Goal: Task Accomplishment & Management: Use online tool/utility

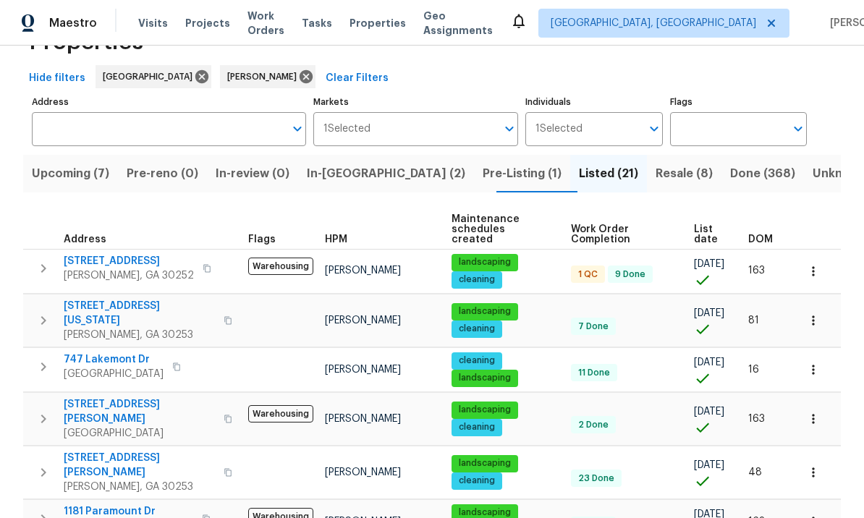
scroll to position [55, 0]
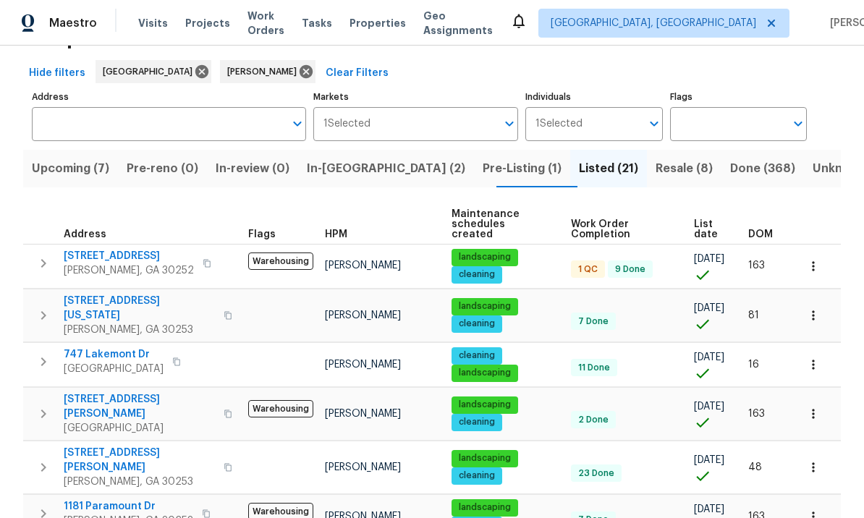
click at [116, 249] on span "[STREET_ADDRESS]" at bounding box center [129, 256] width 130 height 14
click at [821, 255] on button "button" at bounding box center [813, 266] width 32 height 32
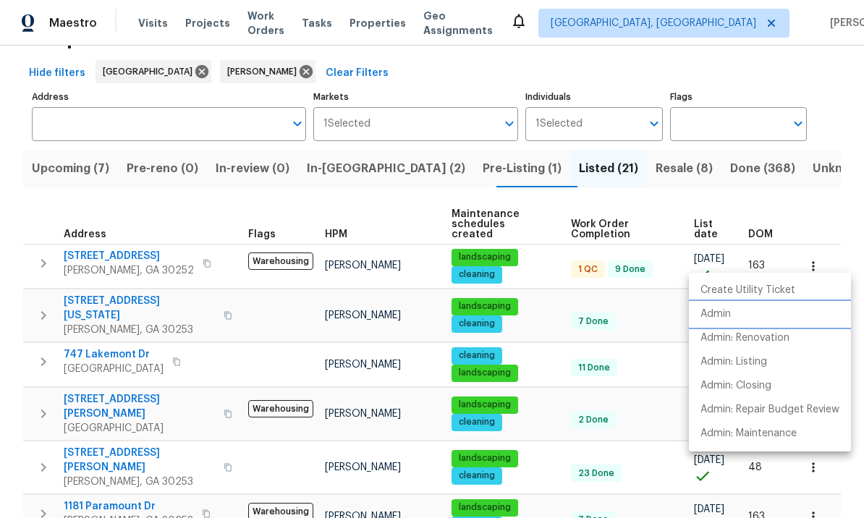
click at [738, 317] on li "Admin" at bounding box center [770, 314] width 162 height 24
click at [107, 249] on div at bounding box center [432, 259] width 864 height 518
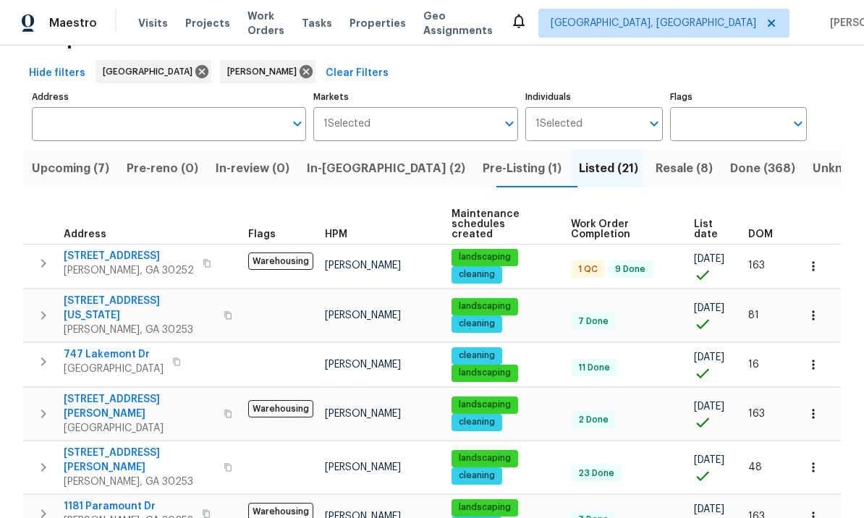
click at [116, 249] on span "[STREET_ADDRESS]" at bounding box center [129, 256] width 130 height 14
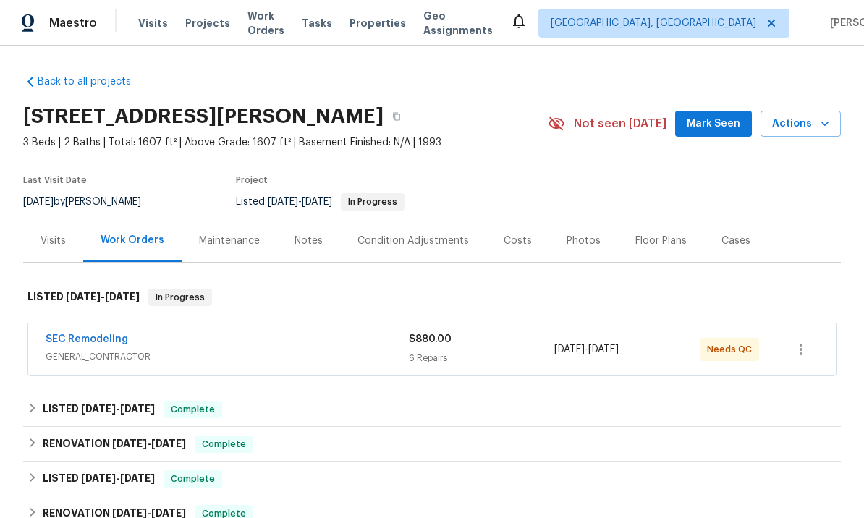
click at [729, 124] on span "Mark Seen" at bounding box center [714, 124] width 54 height 18
click at [116, 328] on div "SEC Remodeling GENERAL_CONTRACTOR $880.00 6 Repairs [DATE] - [DATE] Needs QC" at bounding box center [431, 349] width 807 height 52
click at [102, 341] on link "SEC Remodeling" at bounding box center [87, 339] width 82 height 10
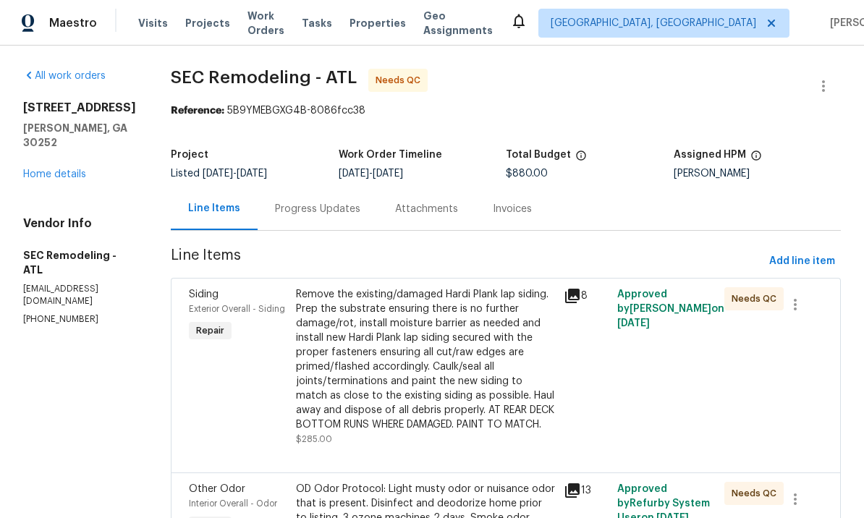
click at [432, 349] on div "Remove the existing/damaged Hardi Plank lap siding. Prep the substrate ensuring…" at bounding box center [425, 359] width 259 height 145
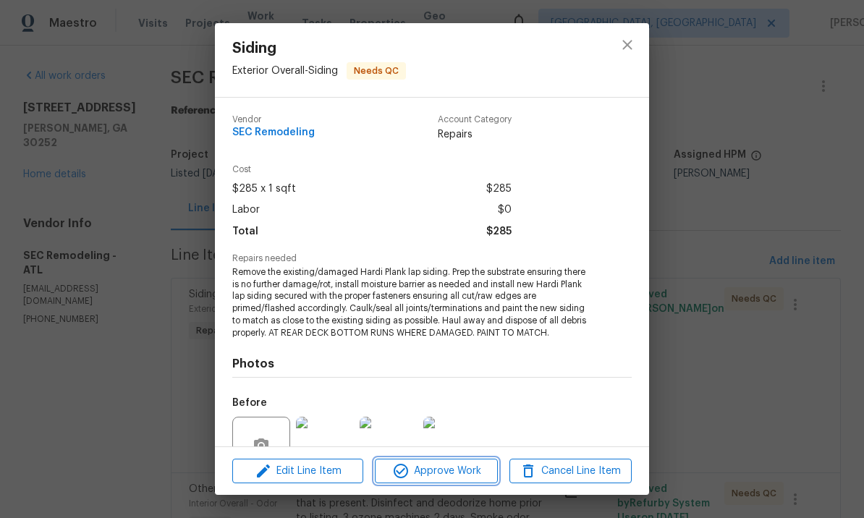
click at [446, 464] on span "Approve Work" at bounding box center [436, 471] width 114 height 18
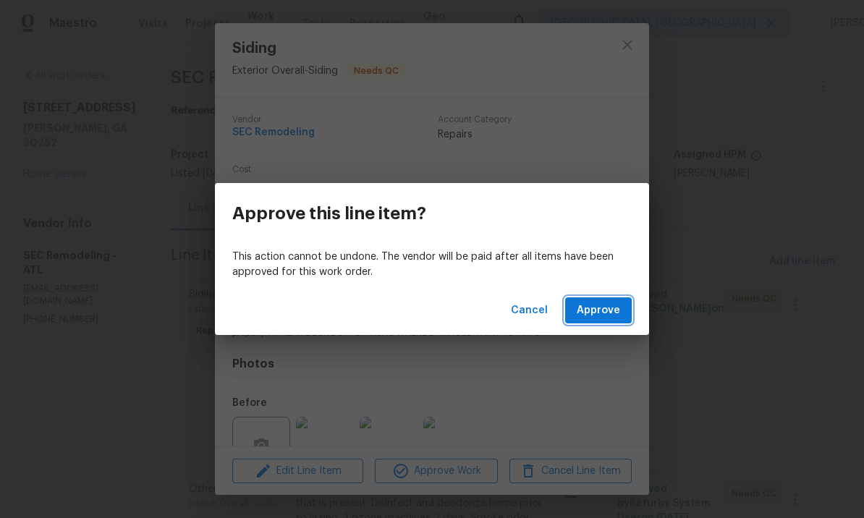
click at [596, 310] on span "Approve" at bounding box center [598, 311] width 43 height 18
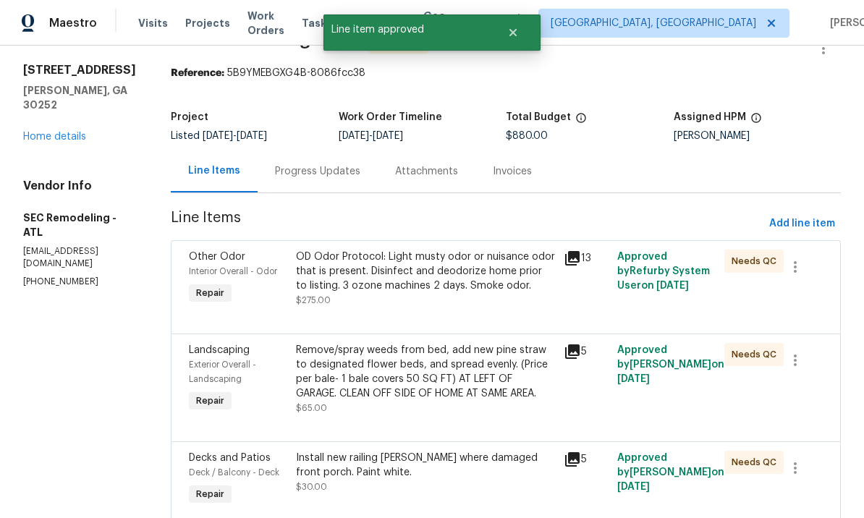
scroll to position [39, 0]
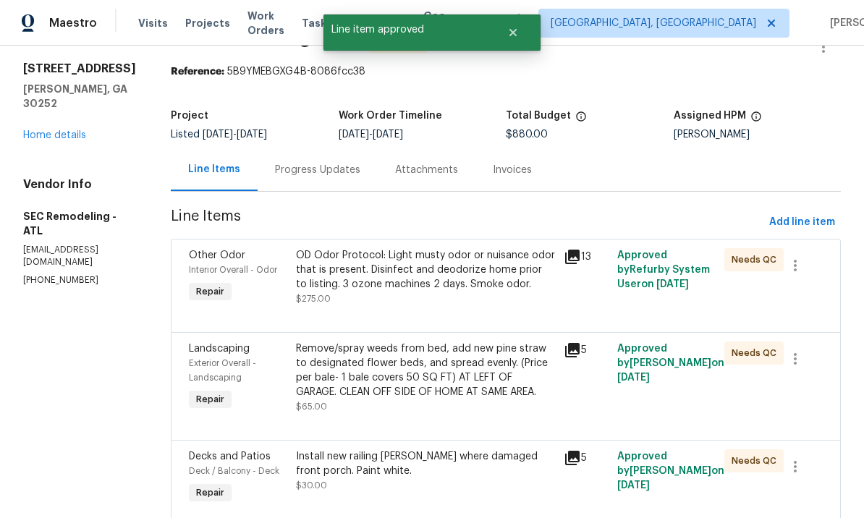
click at [443, 287] on div "OD Odor Protocol: Light musty odor or nuisance odor that is present. Disinfect …" at bounding box center [425, 269] width 259 height 43
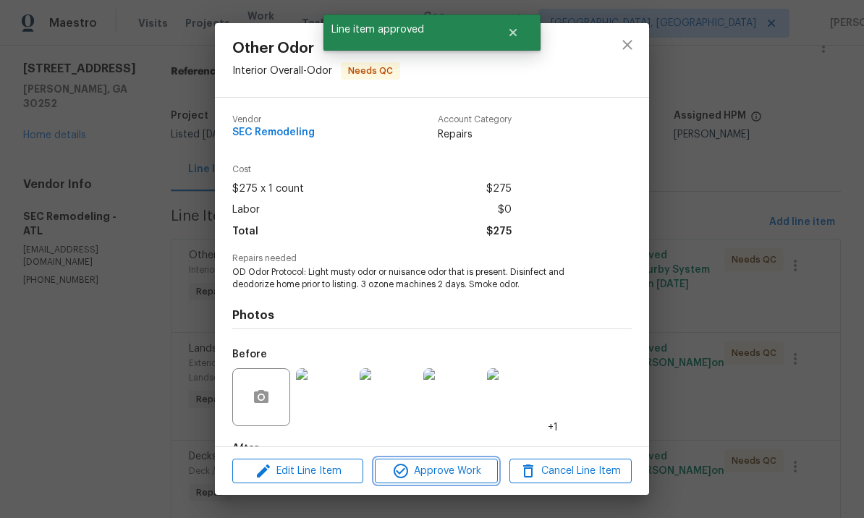
click at [440, 469] on span "Approve Work" at bounding box center [436, 471] width 114 height 18
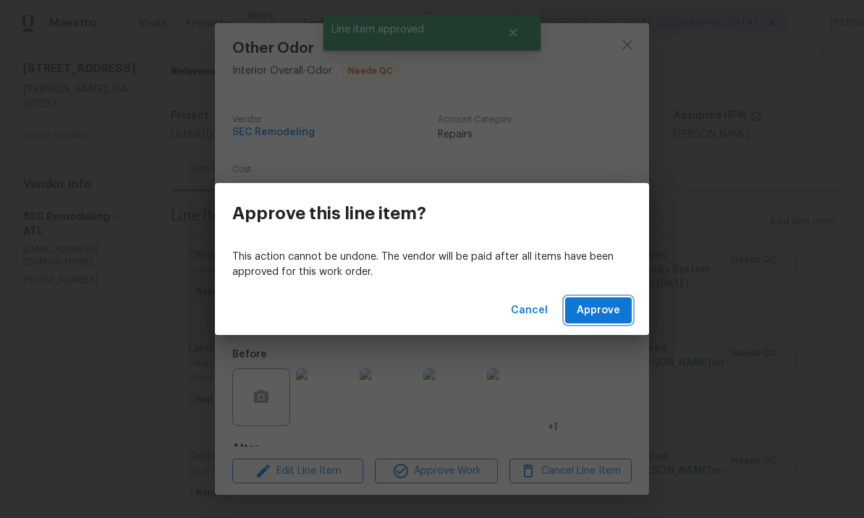
click at [601, 310] on span "Approve" at bounding box center [598, 311] width 43 height 18
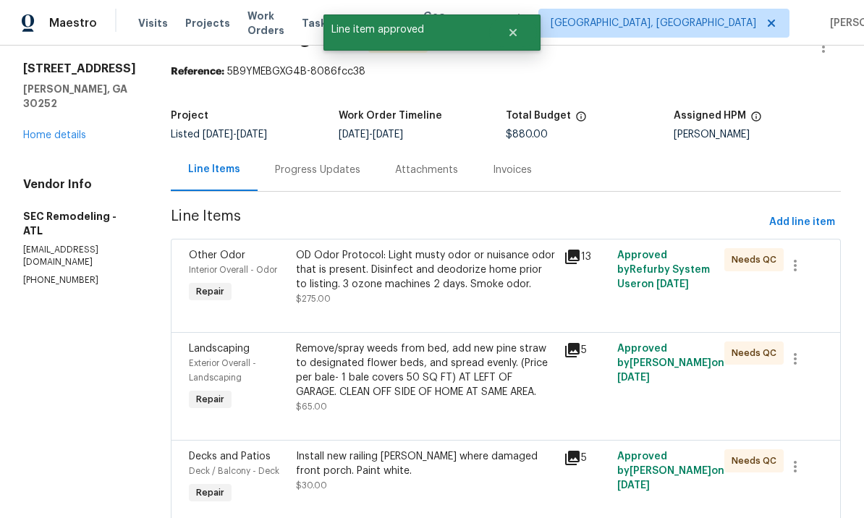
scroll to position [0, 0]
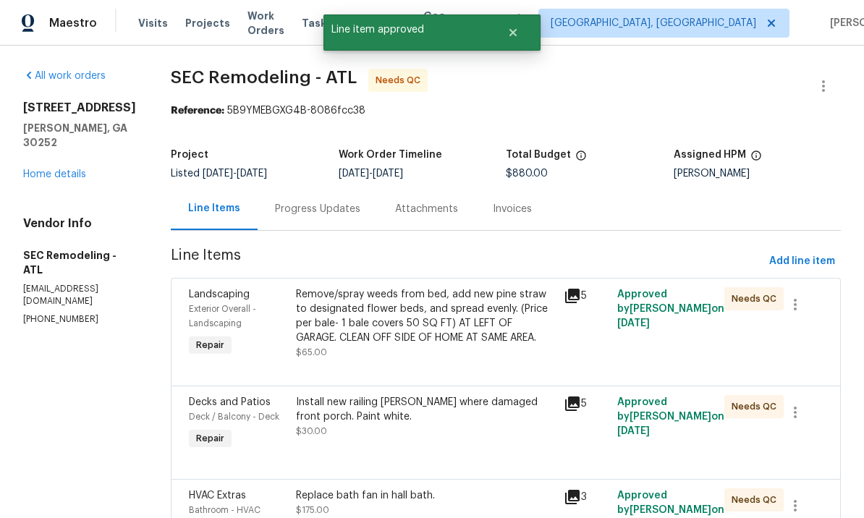
click at [454, 337] on div "Remove/spray weeds from bed, add new pine straw to designated flower beds, and …" at bounding box center [425, 316] width 259 height 58
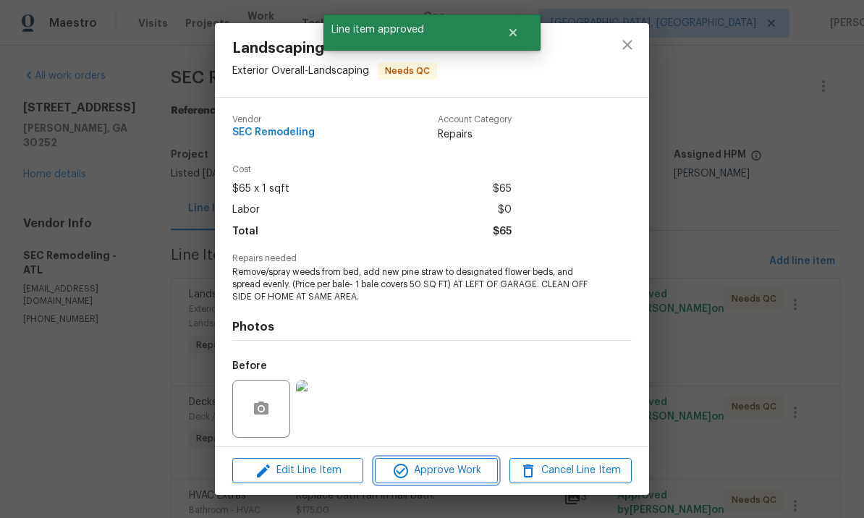
click at [436, 466] on span "Approve Work" at bounding box center [436, 471] width 114 height 18
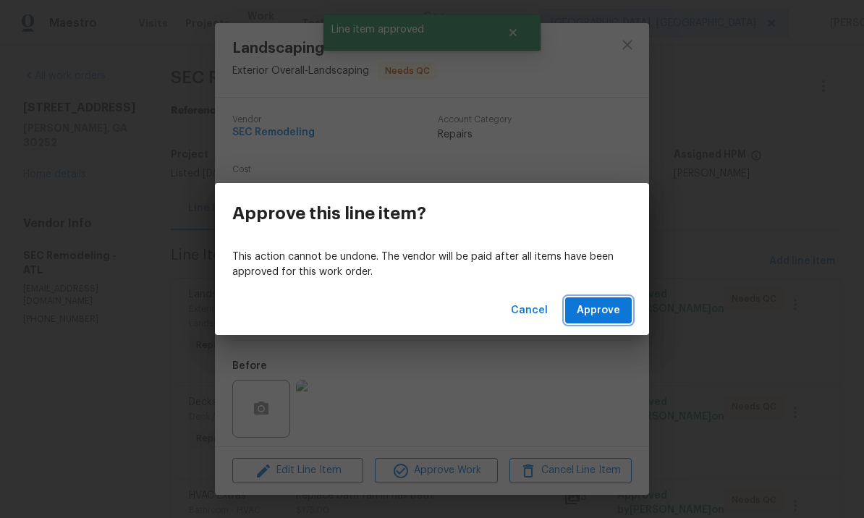
click at [600, 316] on span "Approve" at bounding box center [598, 311] width 43 height 18
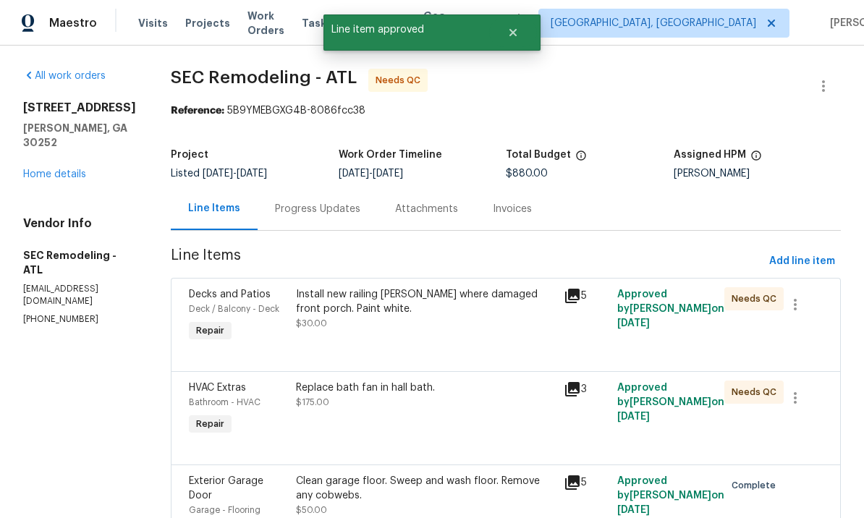
click at [447, 327] on div "Install new railing [PERSON_NAME] where damaged front porch. Paint white. $30.00" at bounding box center [425, 308] width 259 height 43
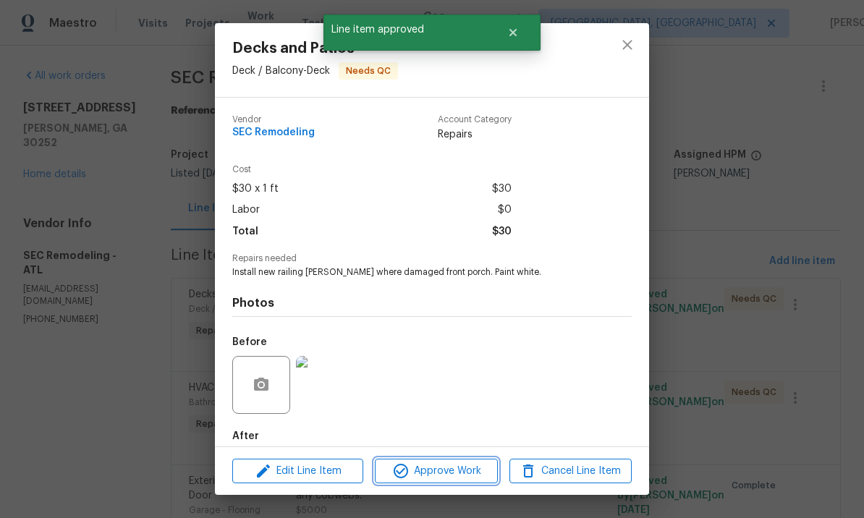
click at [441, 462] on button "Approve Work" at bounding box center [436, 471] width 122 height 25
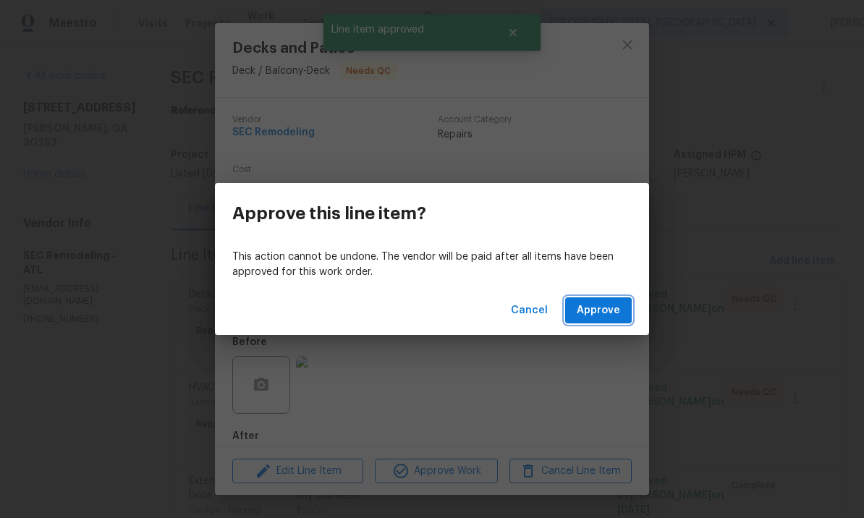
click at [609, 305] on span "Approve" at bounding box center [598, 311] width 43 height 18
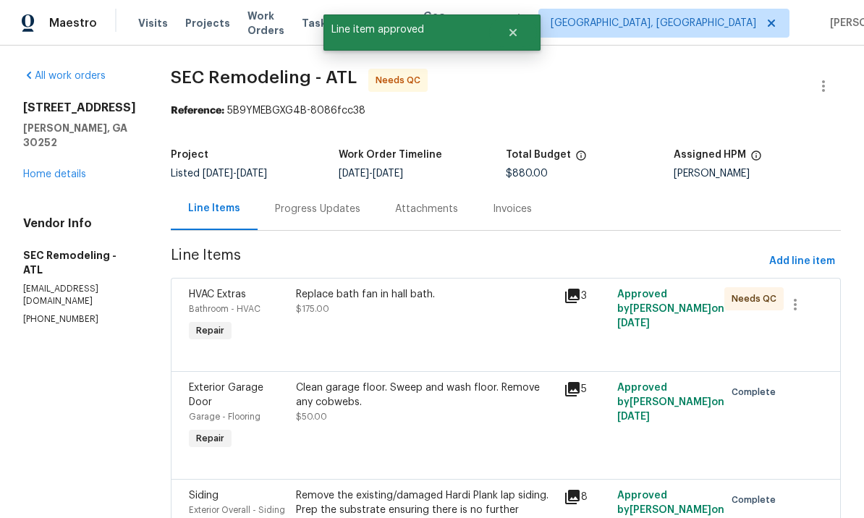
click at [434, 330] on div "Replace bath fan in hall bath. $175.00" at bounding box center [426, 316] width 268 height 67
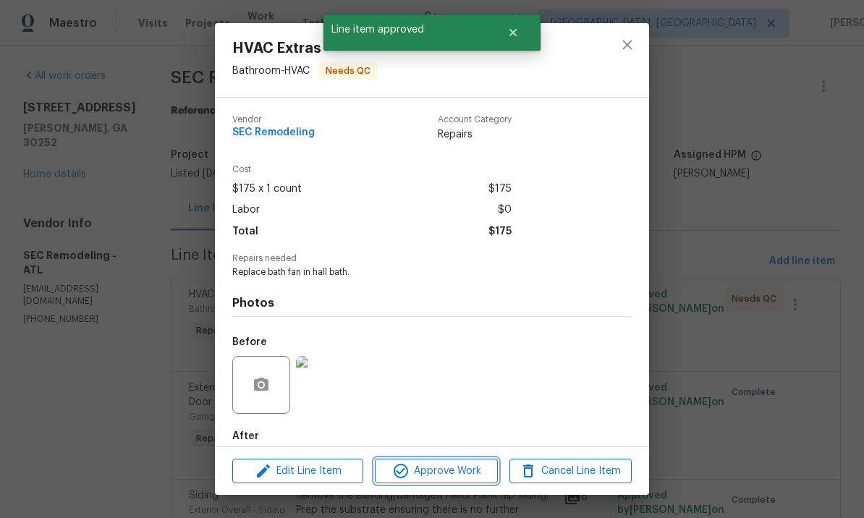
click at [448, 474] on span "Approve Work" at bounding box center [436, 471] width 114 height 18
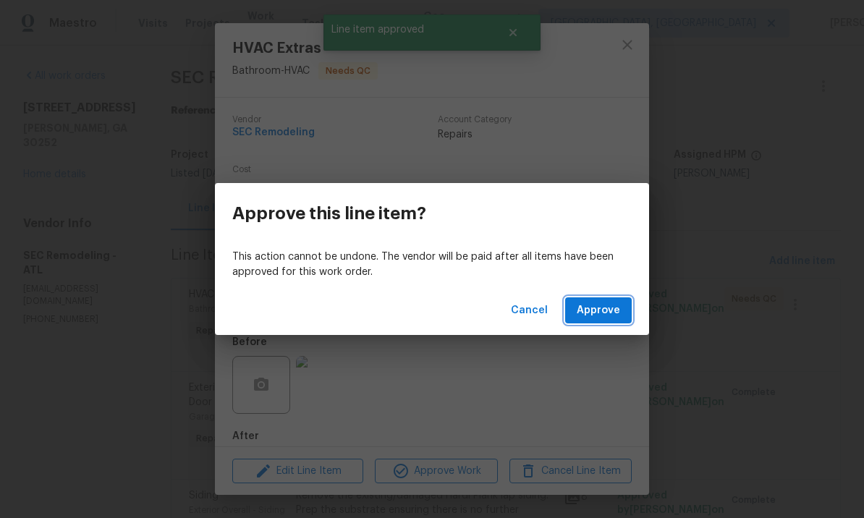
click at [613, 309] on span "Approve" at bounding box center [598, 311] width 43 height 18
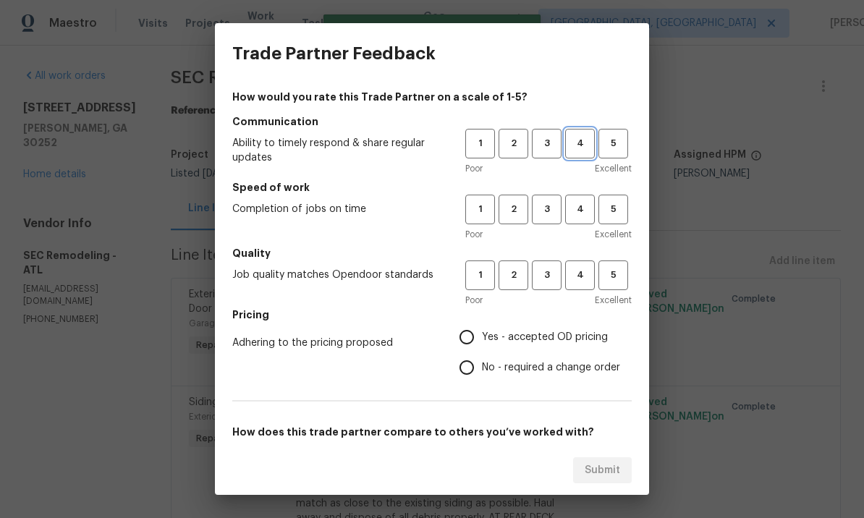
click at [583, 138] on span "4" at bounding box center [579, 143] width 27 height 17
click at [575, 211] on span "4" at bounding box center [579, 209] width 27 height 17
click at [580, 273] on span "4" at bounding box center [579, 275] width 27 height 17
click at [472, 340] on input "Yes - accepted OD pricing" at bounding box center [466, 337] width 30 height 30
radio input "true"
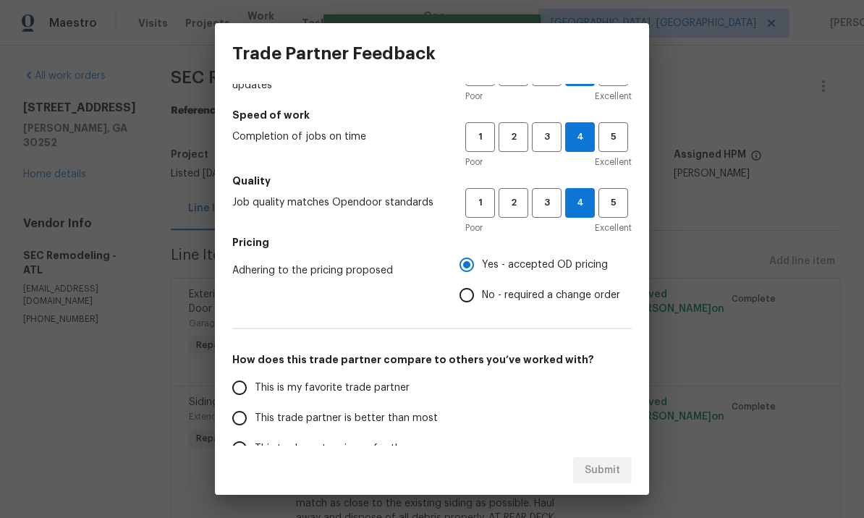
scroll to position [105, 0]
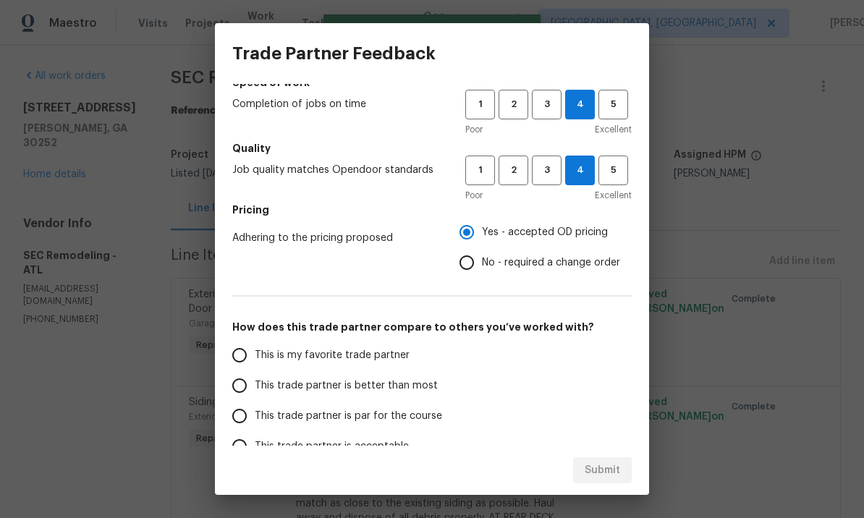
click at [245, 386] on input "This trade partner is better than most" at bounding box center [239, 385] width 30 height 30
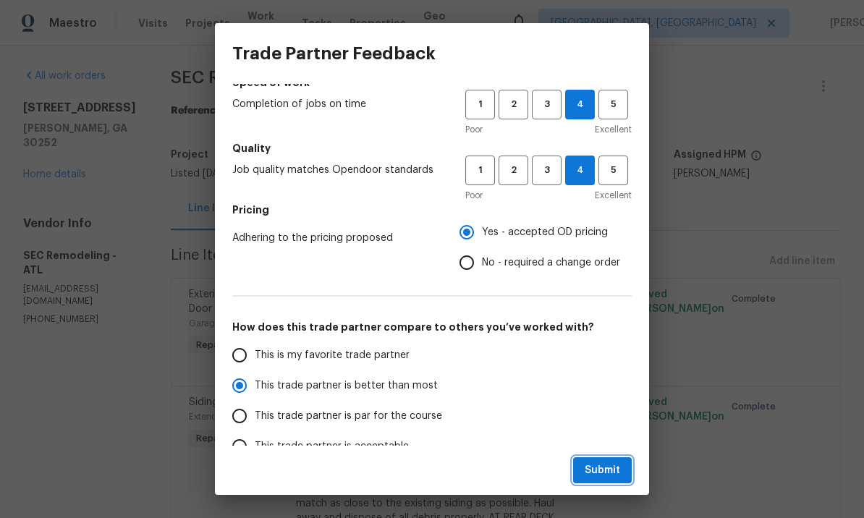
click at [607, 478] on span "Submit" at bounding box center [602, 471] width 35 height 18
radio input "true"
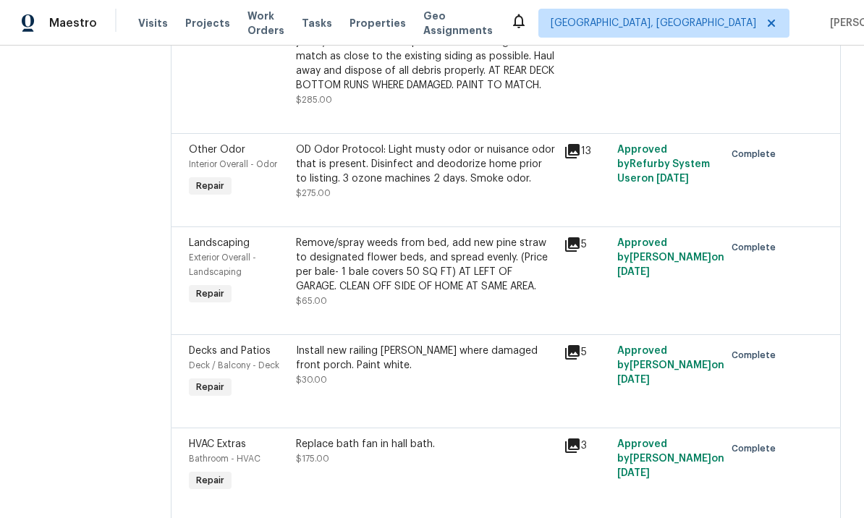
scroll to position [446, 0]
